Goal: Navigation & Orientation: Find specific page/section

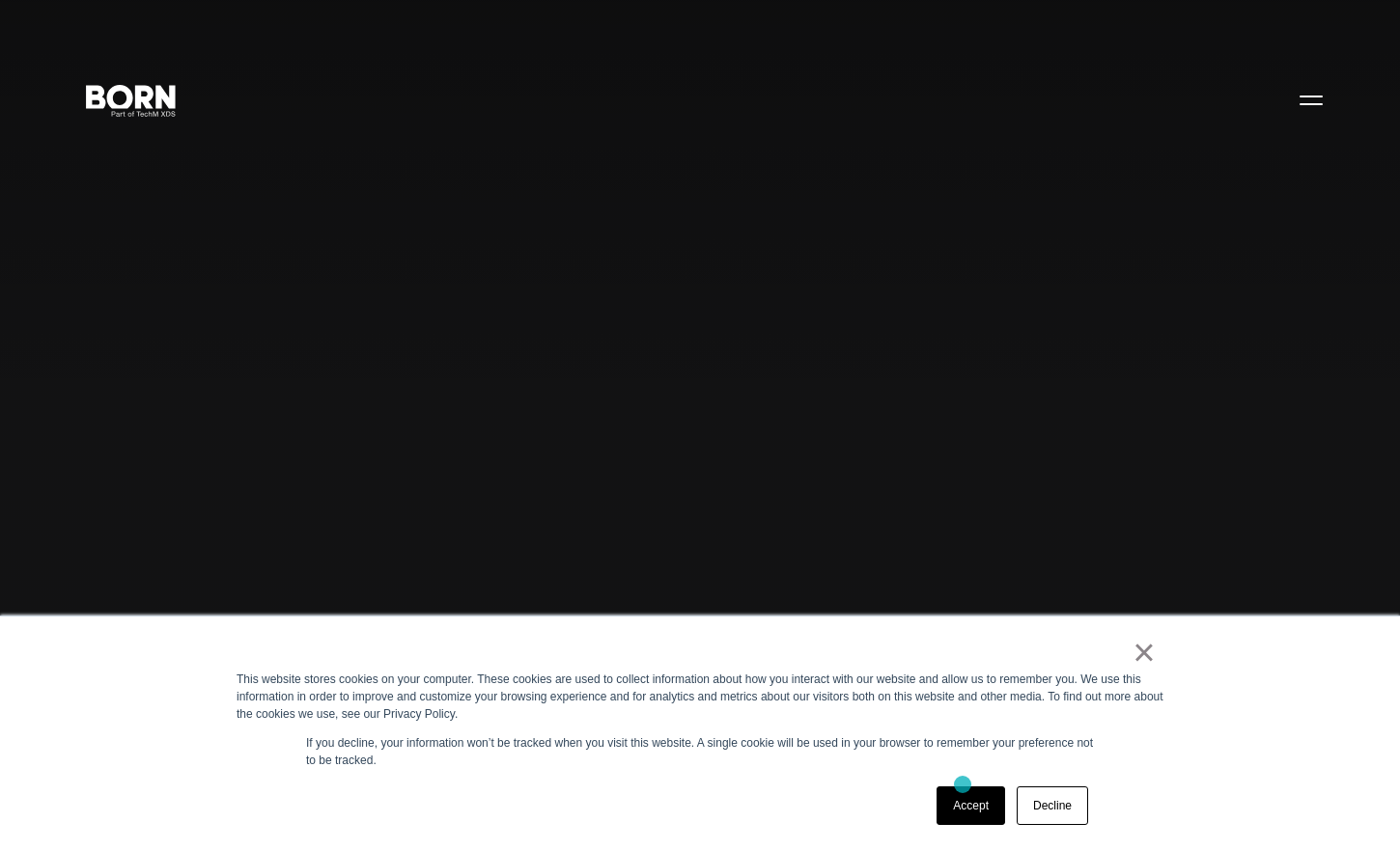
click at [962, 784] on div "Accept Decline" at bounding box center [1011, 805] width 163 height 50
click at [957, 800] on link "Accept" at bounding box center [970, 805] width 69 height 39
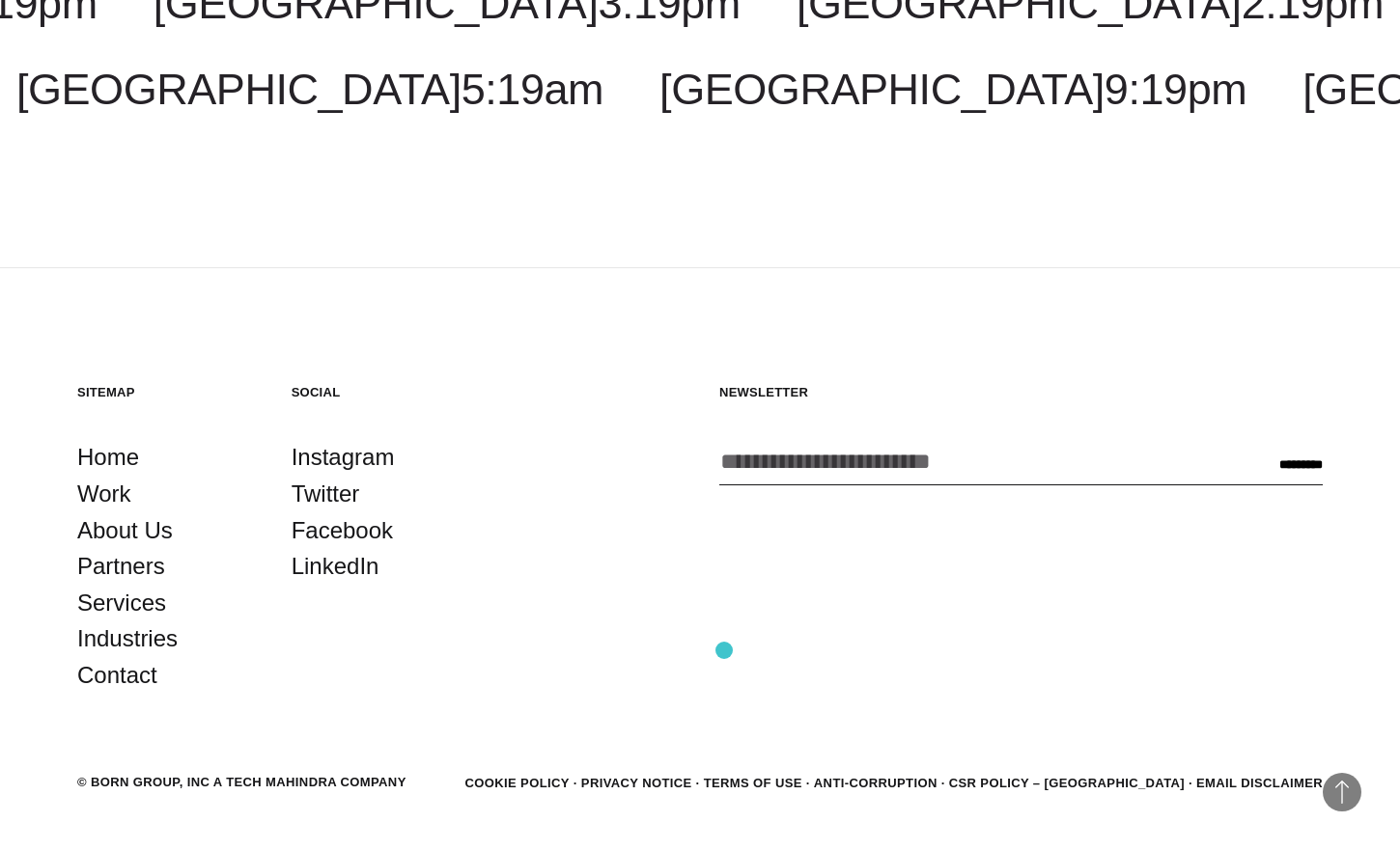
scroll to position [5956, 0]
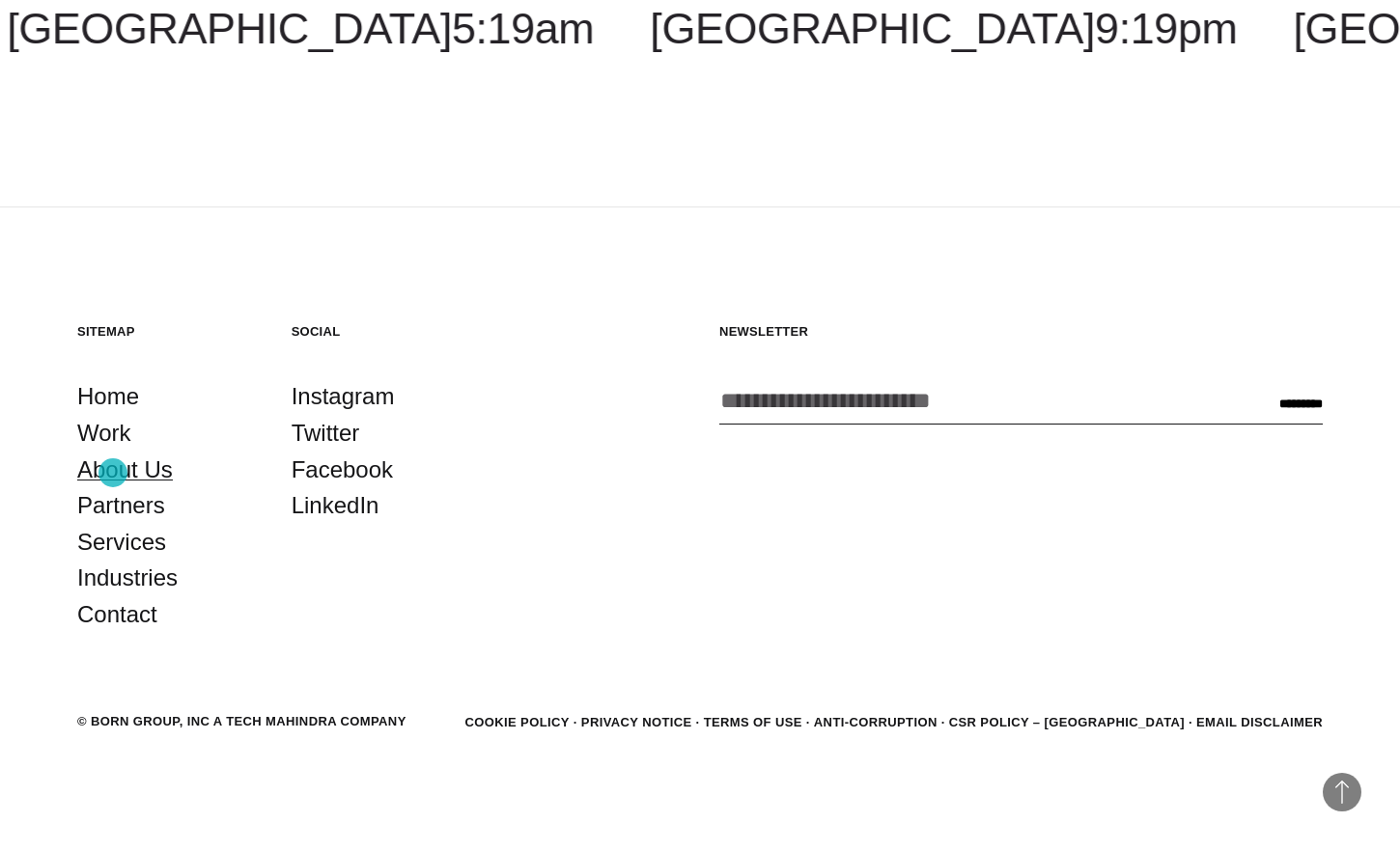
click at [114, 472] on link "About Us" at bounding box center [125, 469] width 96 height 37
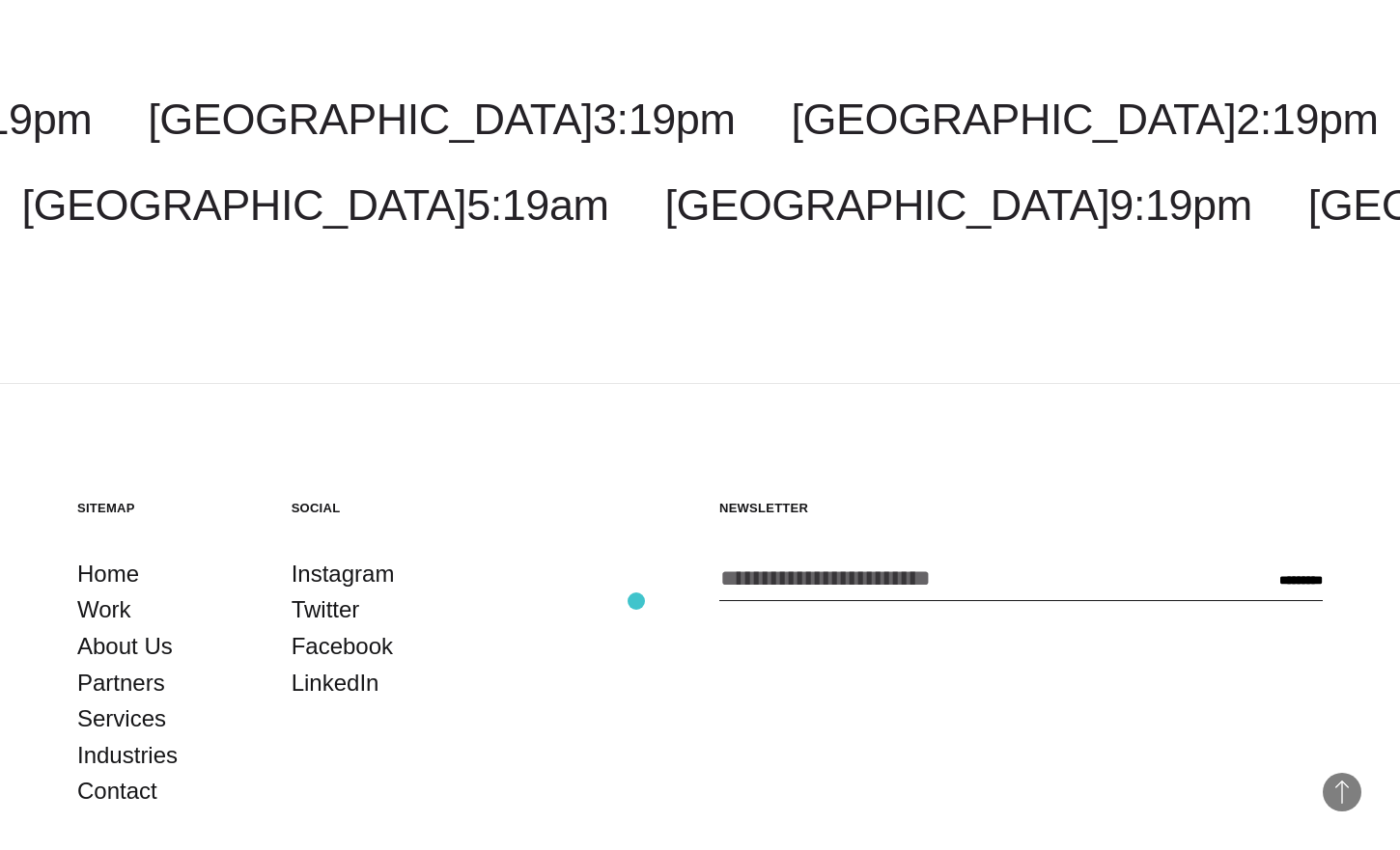
scroll to position [7012, 0]
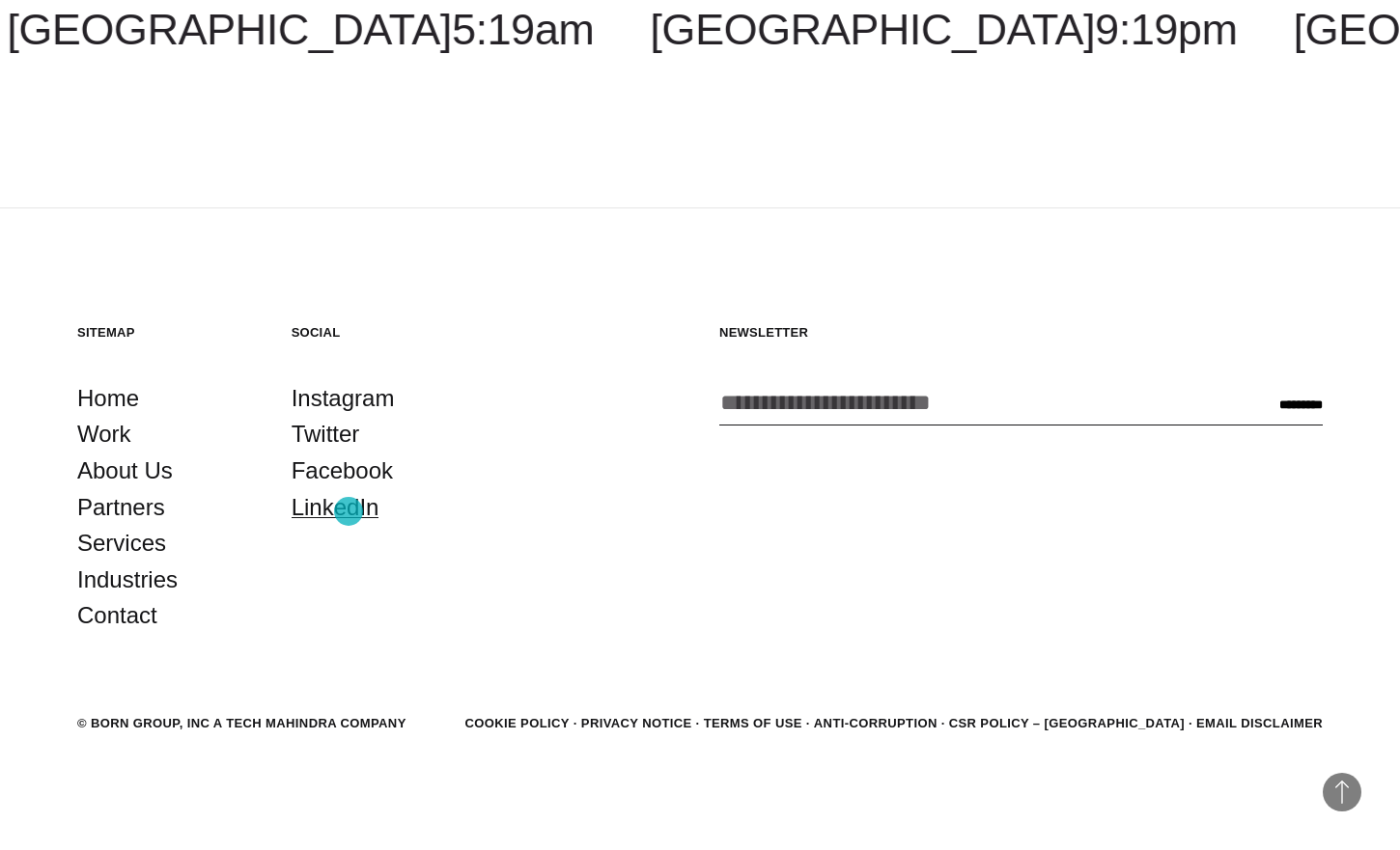
click at [337, 503] on link "LinkedIn" at bounding box center [336, 507] width 88 height 37
